Goal: Task Accomplishment & Management: Complete application form

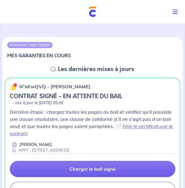
scroll to position [60, 0]
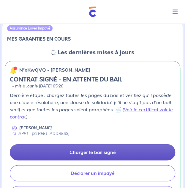
click at [109, 154] on p "Charger le bail signé" at bounding box center [93, 152] width 46 height 6
click at [100, 153] on p "Charger le bail signé" at bounding box center [93, 152] width 46 height 6
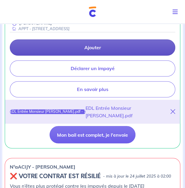
scroll to position [179, 0]
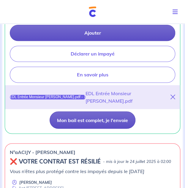
click at [114, 114] on button "Mon bail est complet, je l'envoie" at bounding box center [93, 119] width 86 height 17
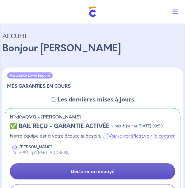
scroll to position [0, 0]
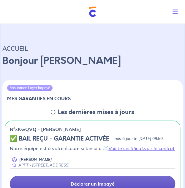
click at [175, 13] on icon "Toggle navigation" at bounding box center [175, 12] width 5 height 6
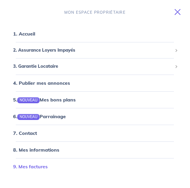
click at [34, 167] on link "9. Mes factures" at bounding box center [30, 166] width 35 height 6
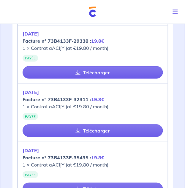
scroll to position [774, 0]
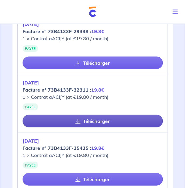
click at [84, 115] on link "Télécharger" at bounding box center [93, 120] width 140 height 13
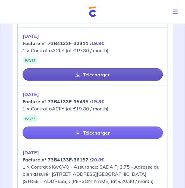
scroll to position [833, 0]
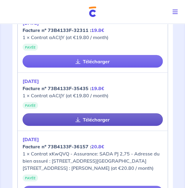
click at [87, 116] on link "Télécharger" at bounding box center [93, 119] width 140 height 13
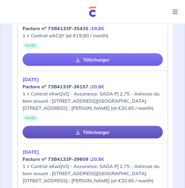
scroll to position [952, 0]
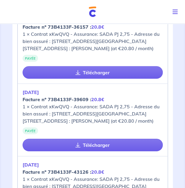
click at [64, 124] on p "[DATE] Facture nº 73B4133F-39609 : 20.8€ 1 × Contrat xKwQVQ - Assurance: SADA P…" at bounding box center [93, 106] width 140 height 36
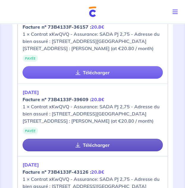
click at [74, 151] on link "Télécharger" at bounding box center [93, 144] width 140 height 13
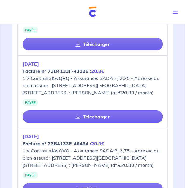
scroll to position [1072, 0]
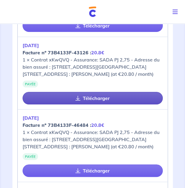
click at [87, 104] on link "Télécharger" at bounding box center [93, 98] width 140 height 13
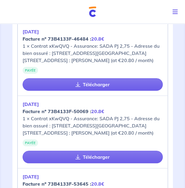
scroll to position [1161, 0]
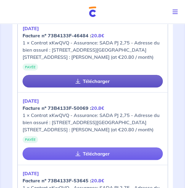
click at [90, 87] on link "Télécharger" at bounding box center [93, 81] width 140 height 13
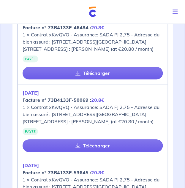
scroll to position [1191, 0]
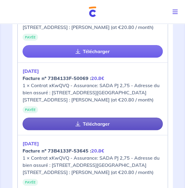
click at [87, 130] on link "Télécharger" at bounding box center [93, 123] width 140 height 13
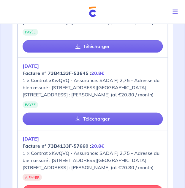
scroll to position [1280, 0]
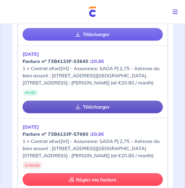
click at [92, 113] on link "Télécharger" at bounding box center [93, 106] width 140 height 13
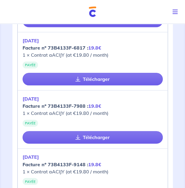
scroll to position [0, 0]
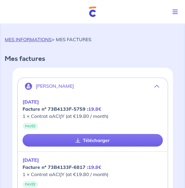
click at [43, 41] on link "MES INFORMATIONS" at bounding box center [28, 39] width 47 height 6
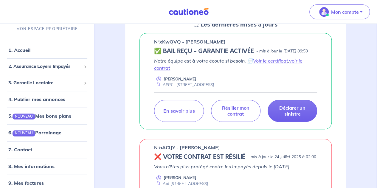
scroll to position [89, 0]
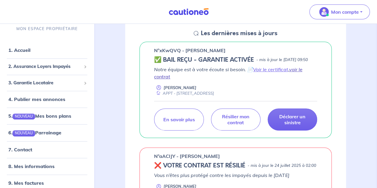
click at [296, 76] on link "voir le contrat" at bounding box center [228, 72] width 148 height 13
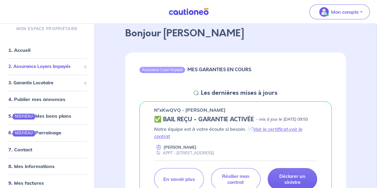
scroll to position [6, 0]
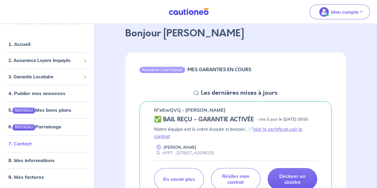
click at [29, 146] on link "7. Contact" at bounding box center [19, 143] width 23 height 6
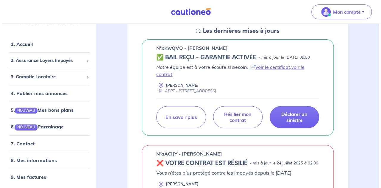
scroll to position [119, 0]
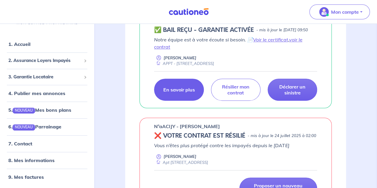
click at [178, 93] on p "En savoir plus" at bounding box center [179, 90] width 32 height 6
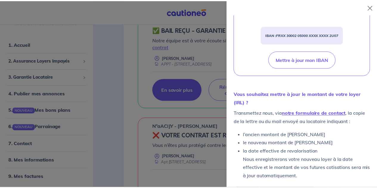
scroll to position [280, 0]
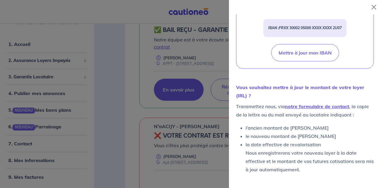
click at [106, 85] on div at bounding box center [190, 94] width 381 height 188
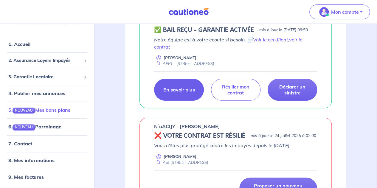
click at [62, 113] on link "5. NOUVEAU Mes bons plans" at bounding box center [39, 110] width 62 height 6
